Goal: Task Accomplishment & Management: Complete application form

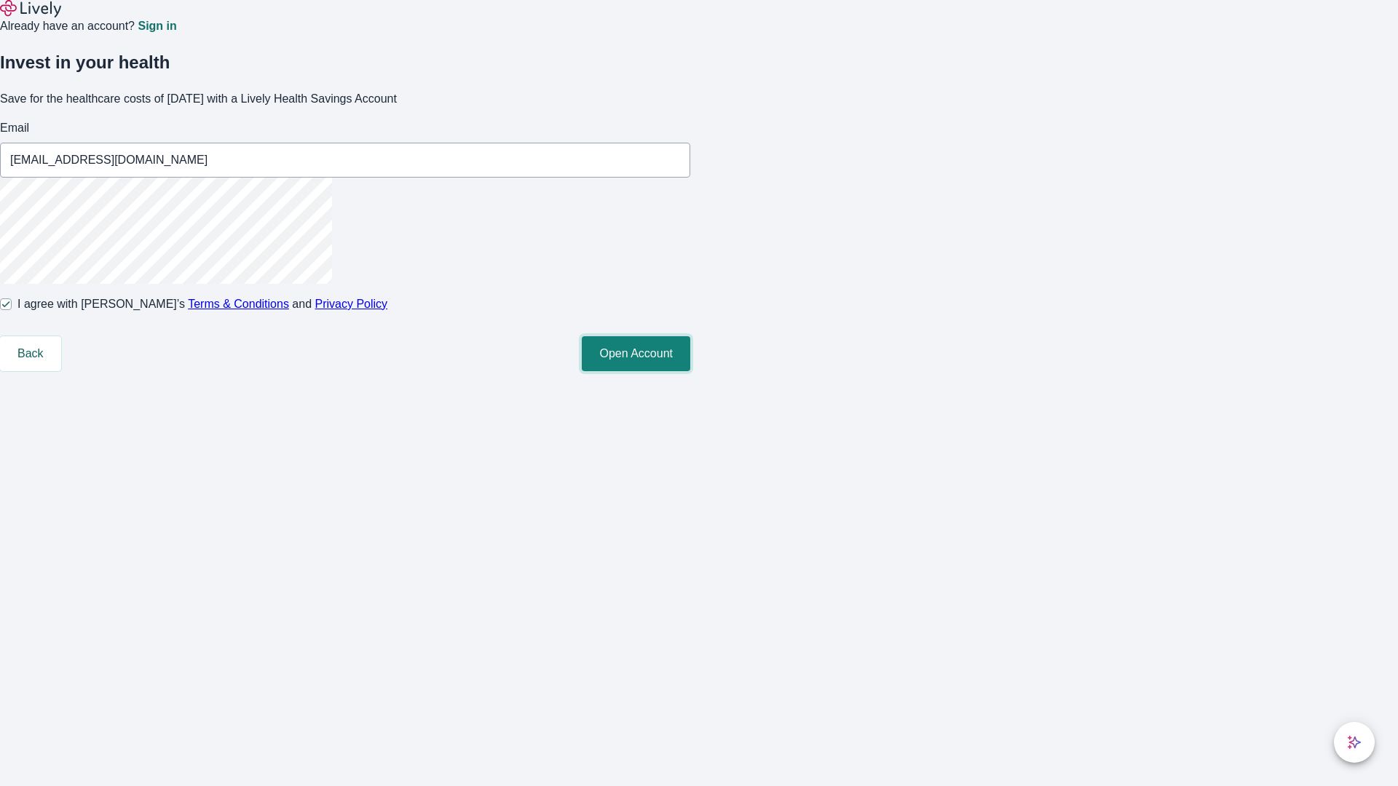
click at [690, 371] on button "Open Account" at bounding box center [636, 353] width 108 height 35
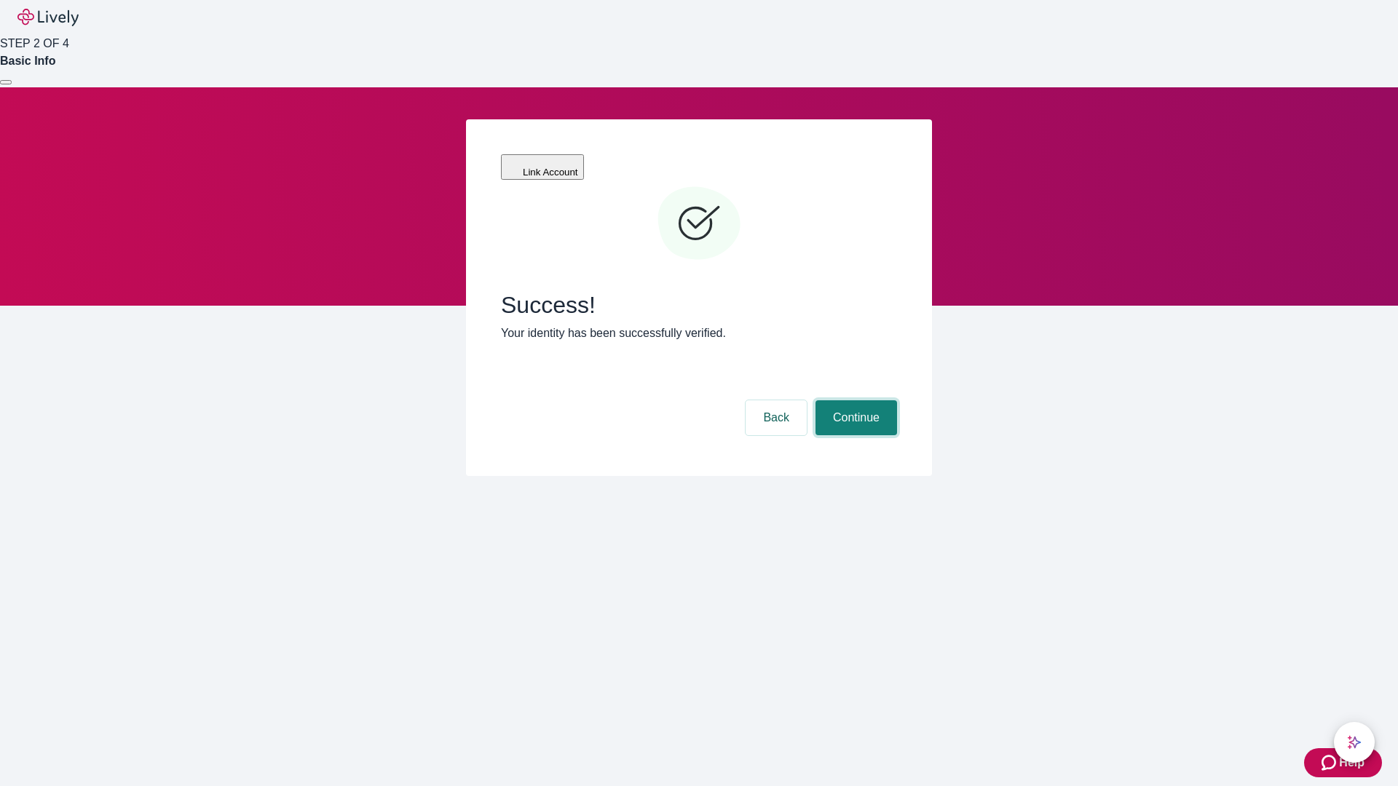
click at [854, 400] on button "Continue" at bounding box center [856, 417] width 82 height 35
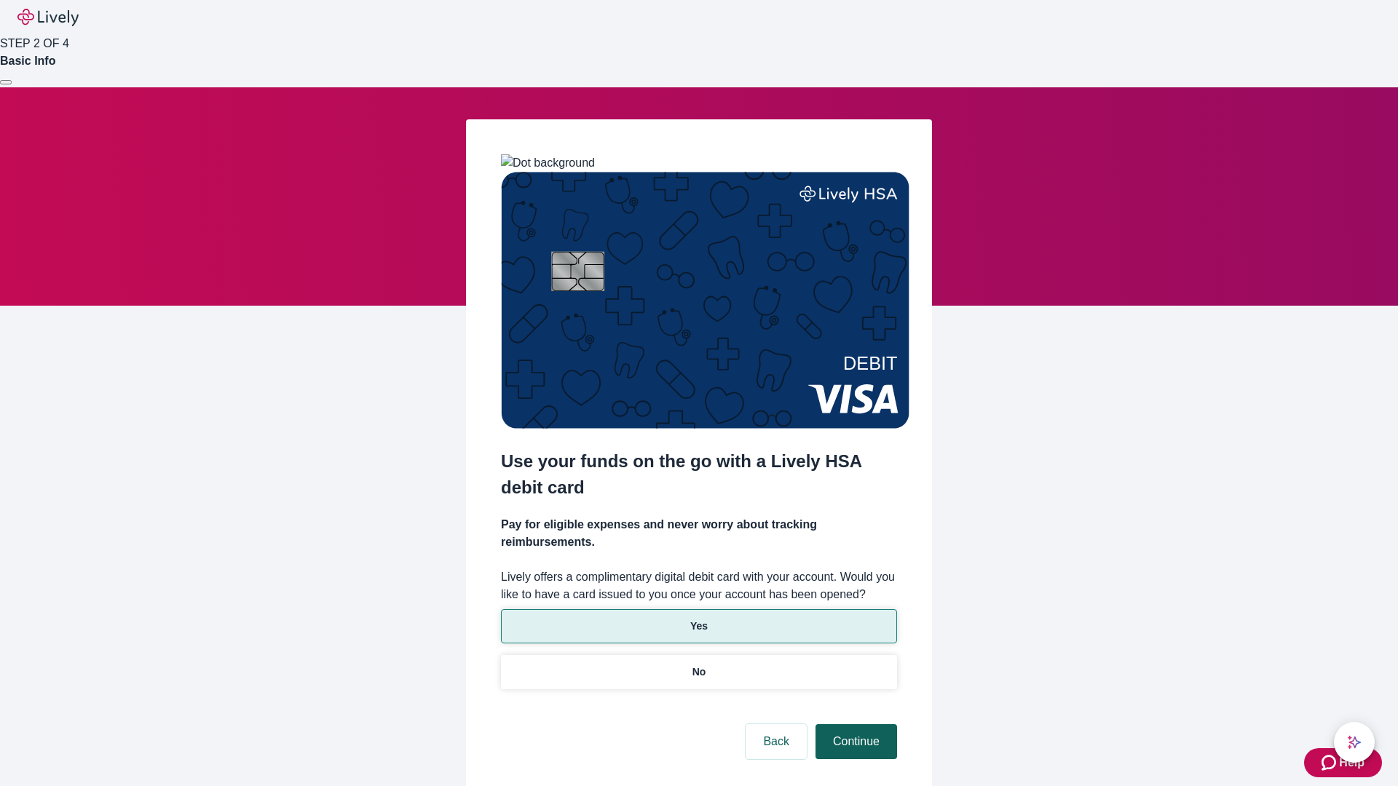
click at [698, 619] on p "Yes" at bounding box center [698, 626] width 17 height 15
click at [854, 724] on button "Continue" at bounding box center [856, 741] width 82 height 35
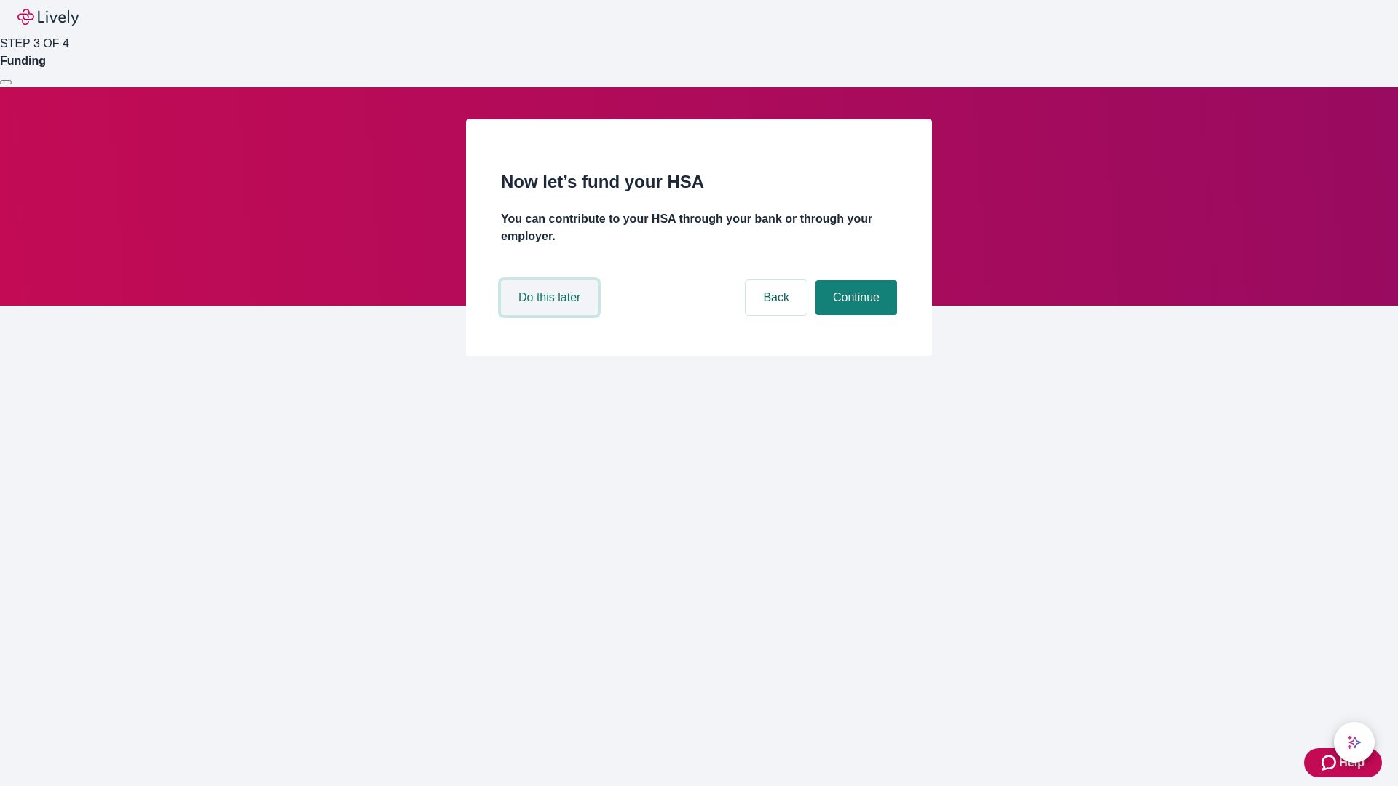
click at [551, 315] on button "Do this later" at bounding box center [549, 297] width 97 height 35
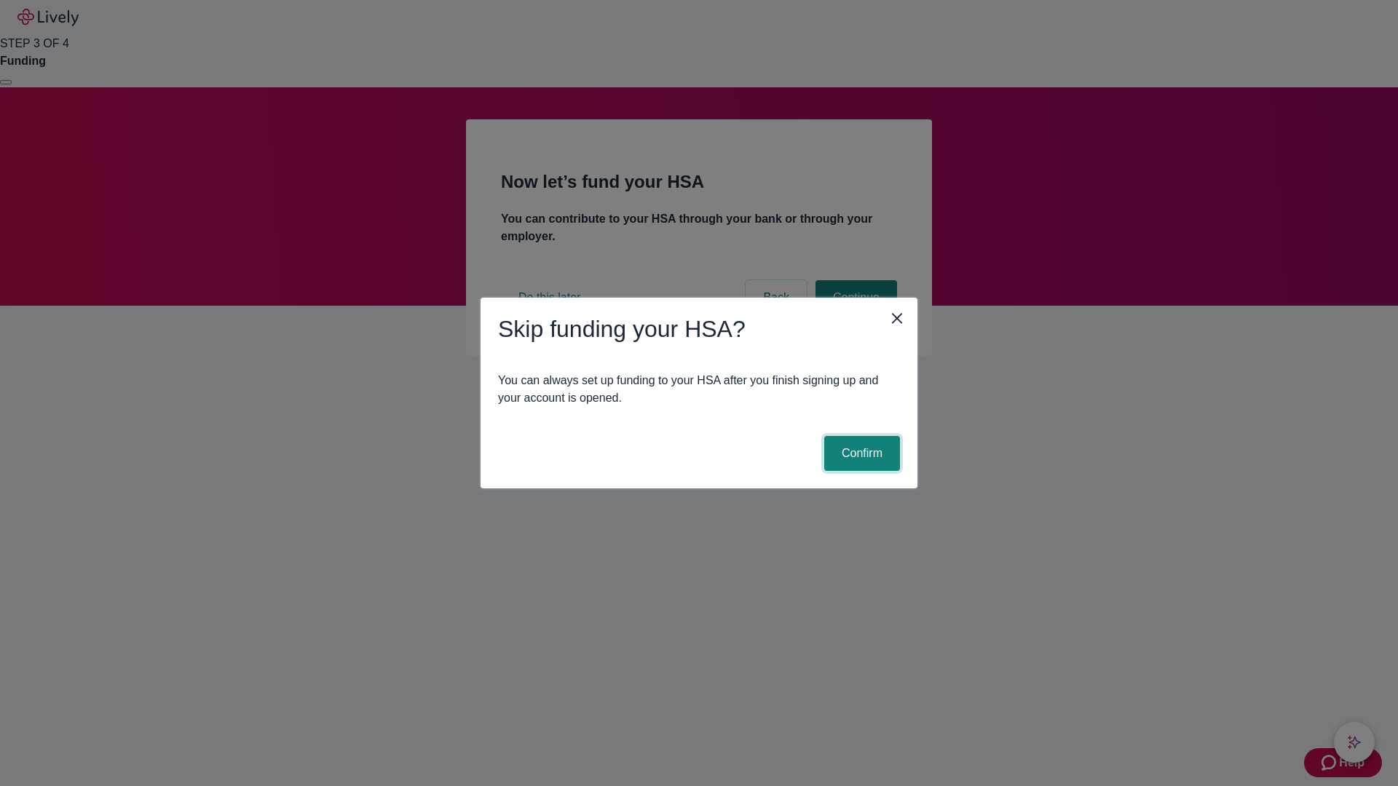
click at [860, 453] on button "Confirm" at bounding box center [862, 453] width 76 height 35
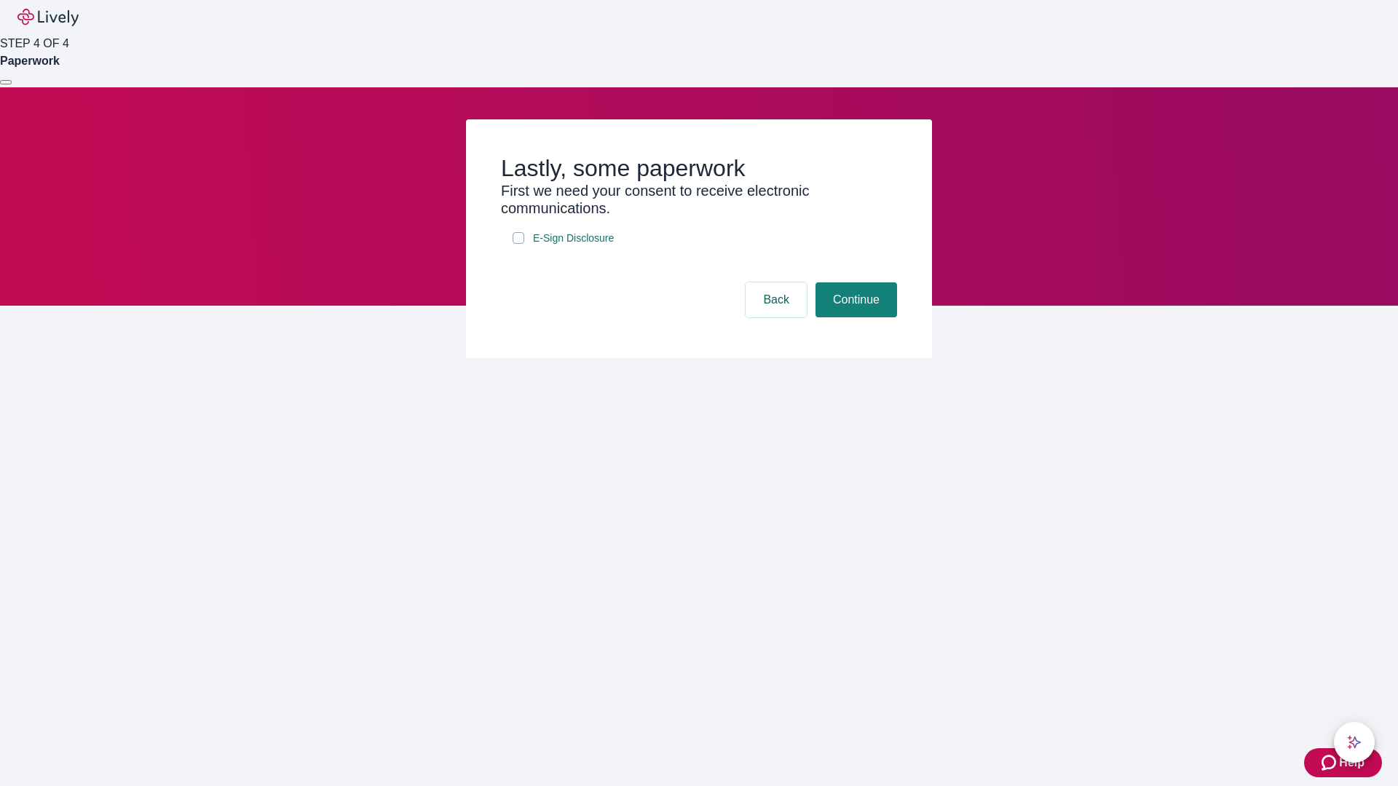
click at [518, 244] on input "E-Sign Disclosure" at bounding box center [518, 238] width 12 height 12
checkbox input "true"
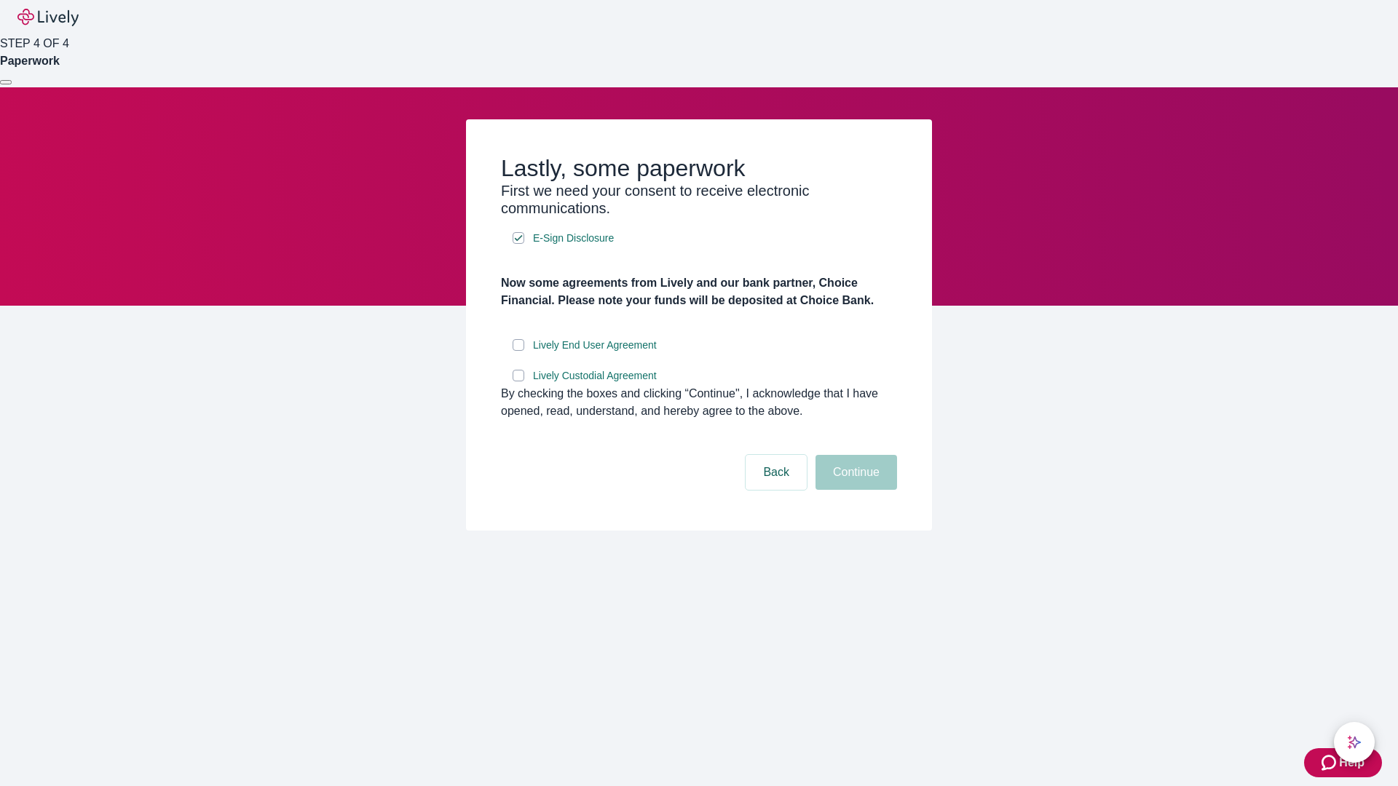
click at [518, 351] on input "Lively End User Agreement" at bounding box center [518, 345] width 12 height 12
checkbox input "true"
click at [518, 381] on input "Lively Custodial Agreement" at bounding box center [518, 376] width 12 height 12
checkbox input "true"
click at [854, 490] on button "Continue" at bounding box center [856, 472] width 82 height 35
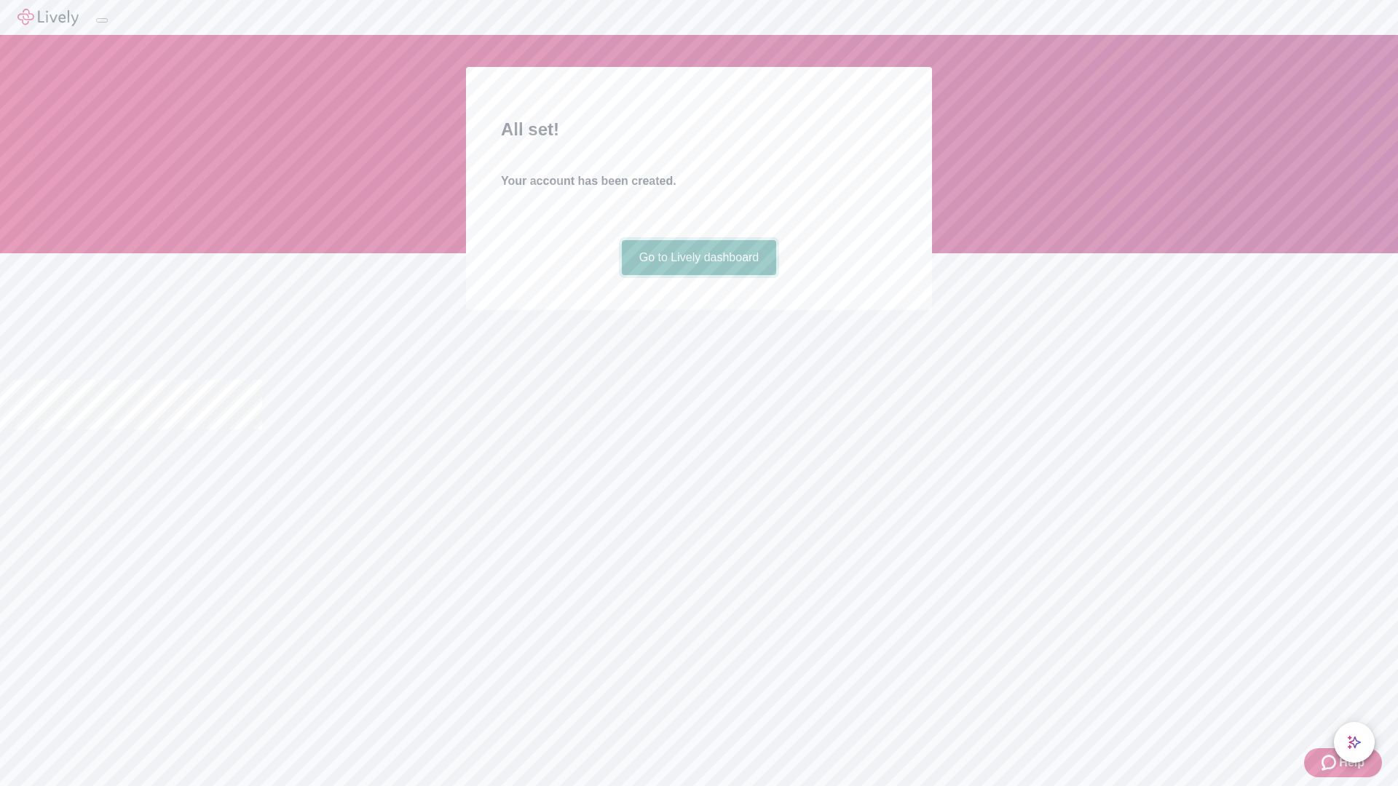
click at [698, 275] on link "Go to Lively dashboard" at bounding box center [699, 257] width 155 height 35
